Goal: Information Seeking & Learning: Learn about a topic

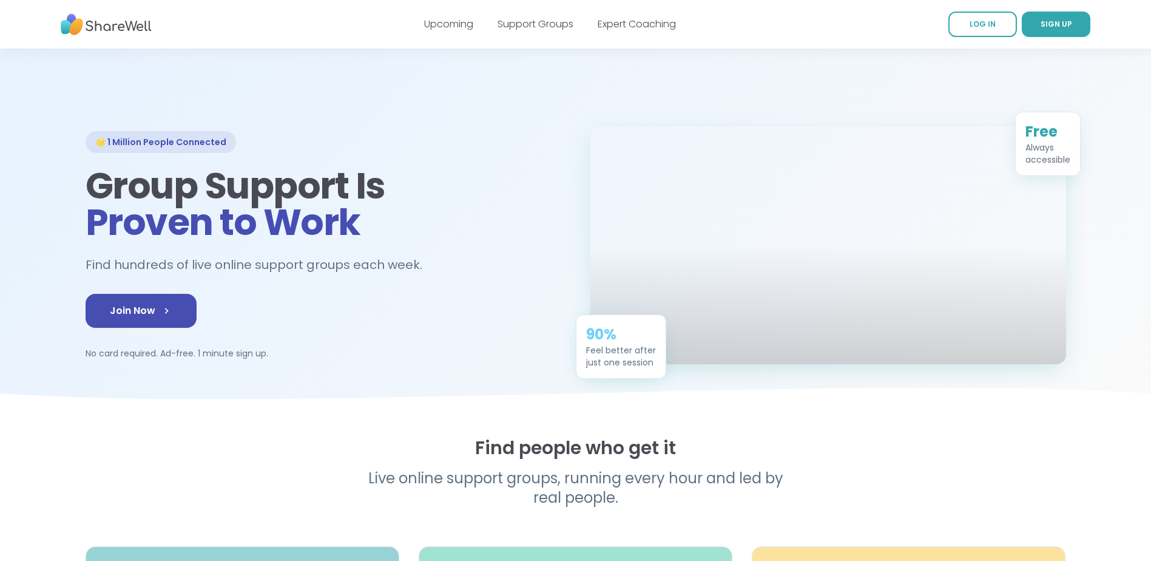
click at [884, 78] on div at bounding box center [575, 231] width 1151 height 364
click at [614, 18] on link "Expert Coaching" at bounding box center [637, 24] width 78 height 14
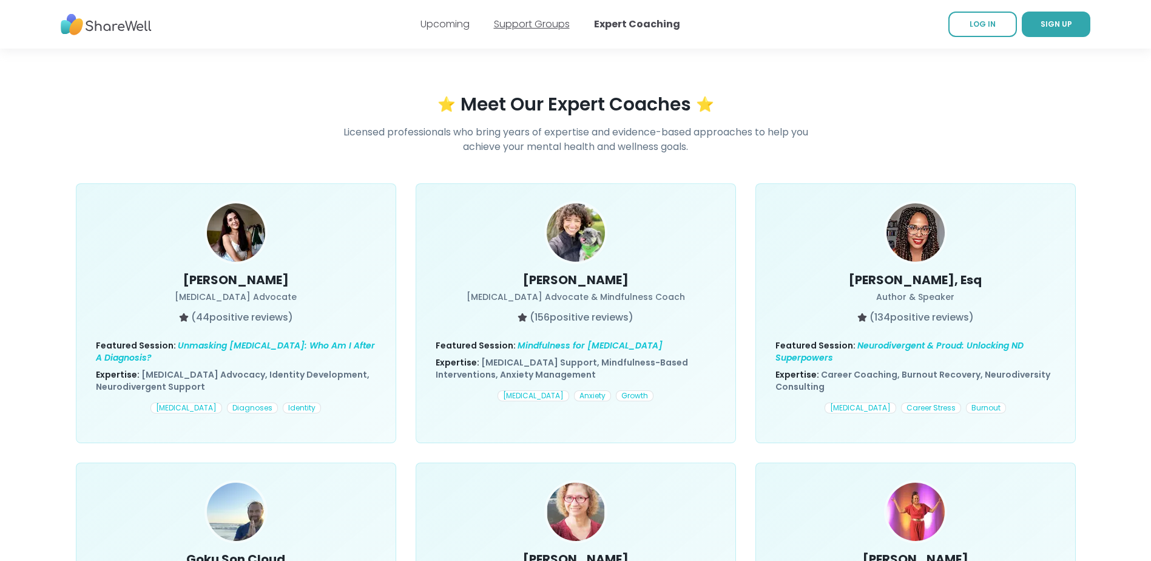
scroll to position [364, 0]
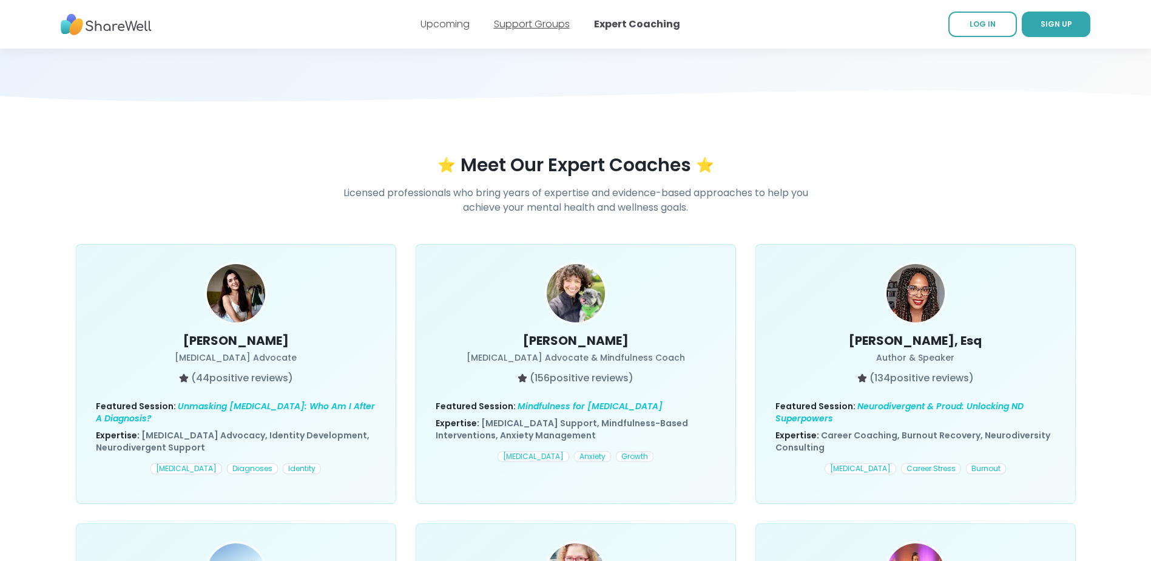
click at [522, 23] on link "Support Groups" at bounding box center [532, 24] width 76 height 14
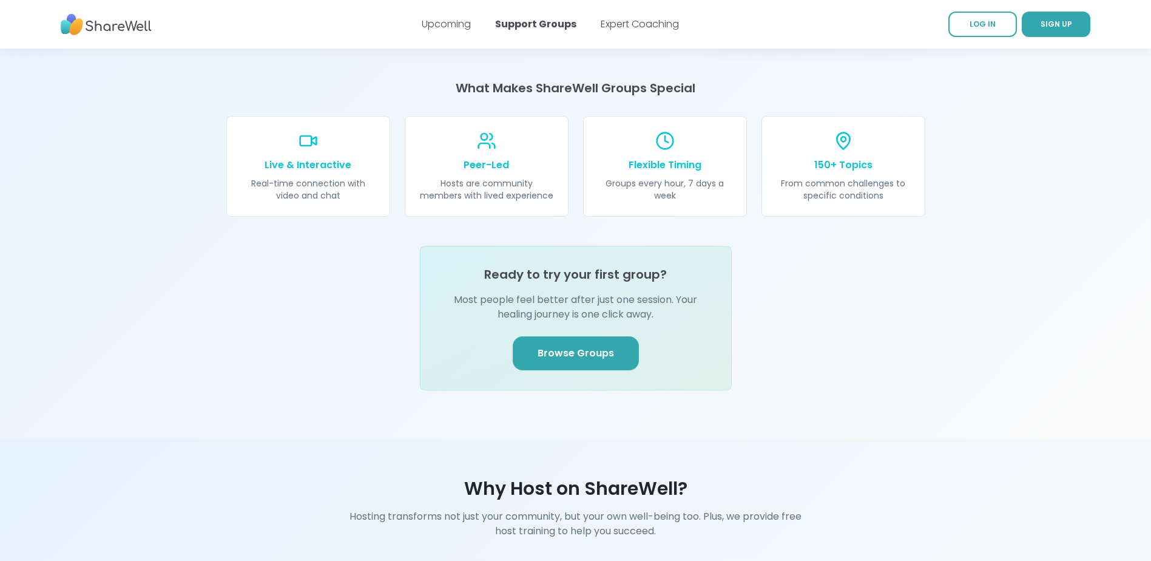
scroll to position [1335, 0]
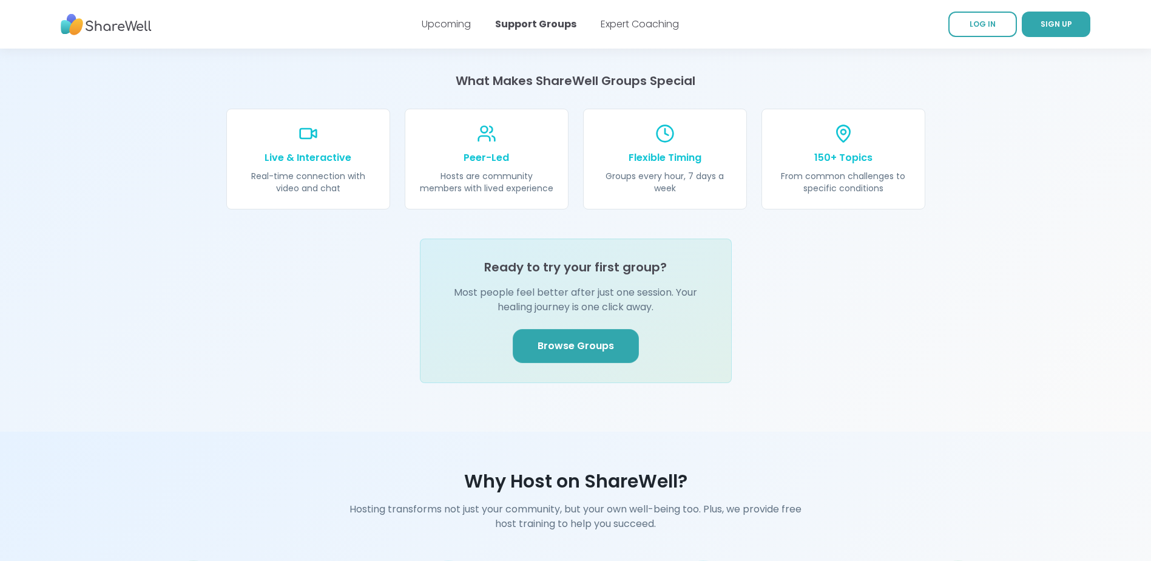
click at [586, 329] on link "Browse Groups" at bounding box center [576, 346] width 126 height 34
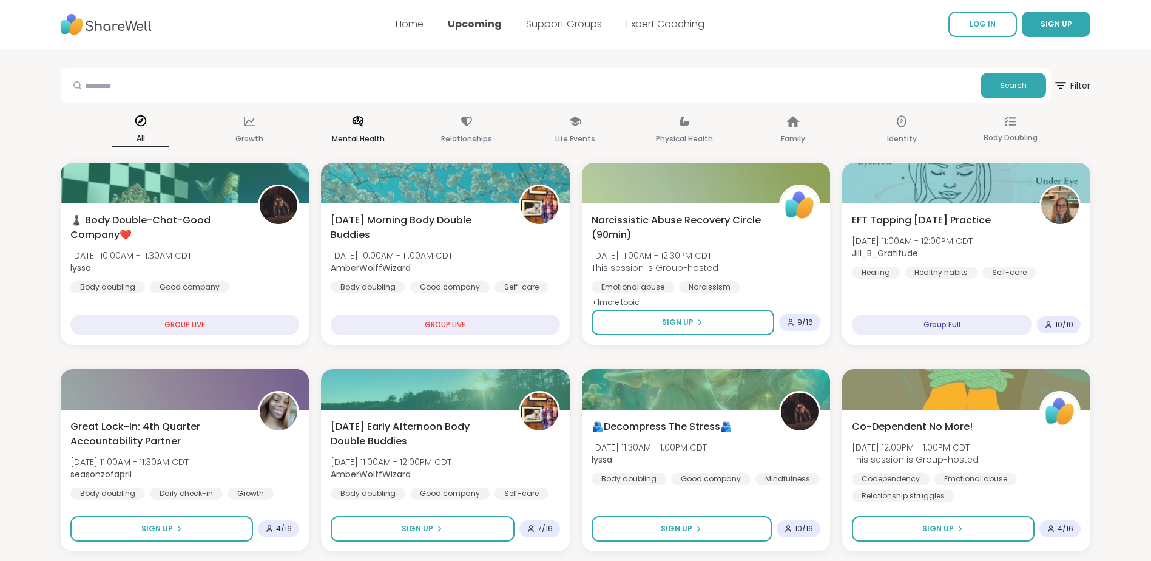
click at [374, 141] on p "Mental Health" at bounding box center [358, 139] width 53 height 15
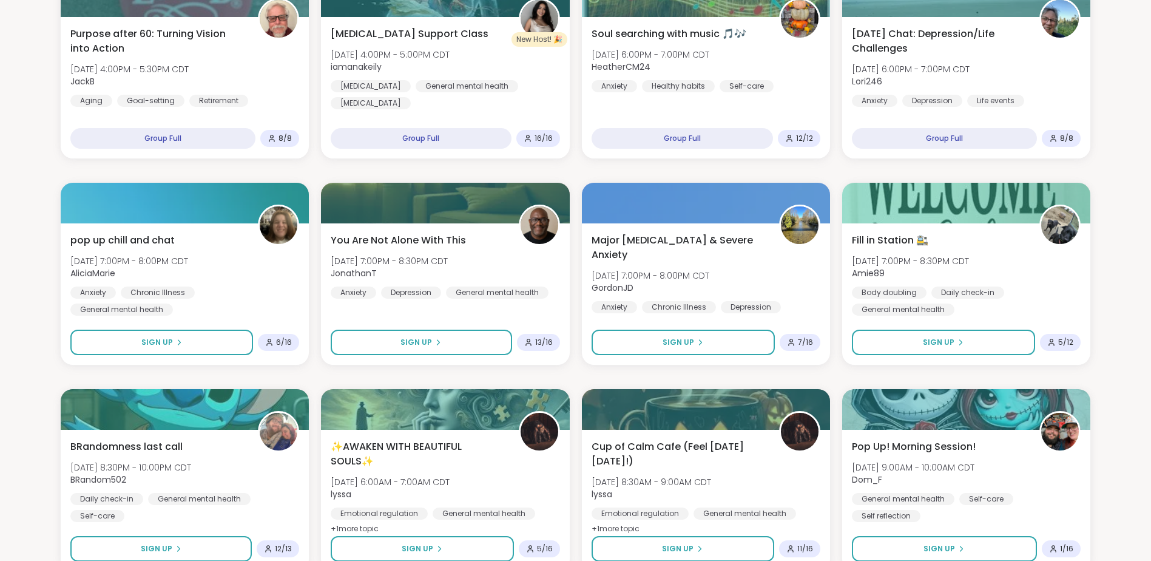
scroll to position [425, 0]
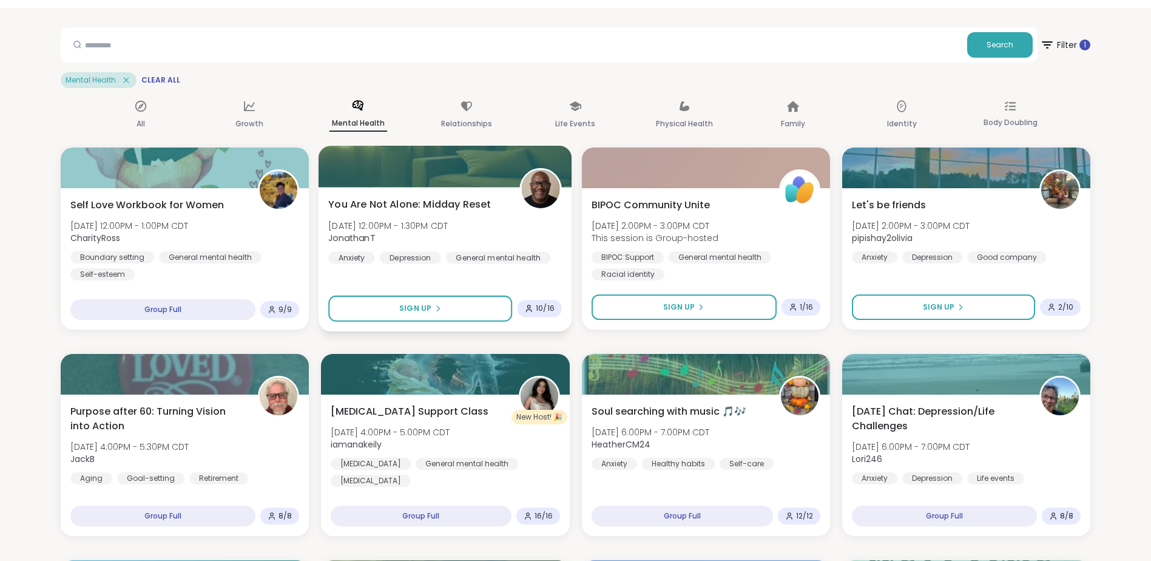
scroll to position [0, 0]
